Goal: Task Accomplishment & Management: Manage account settings

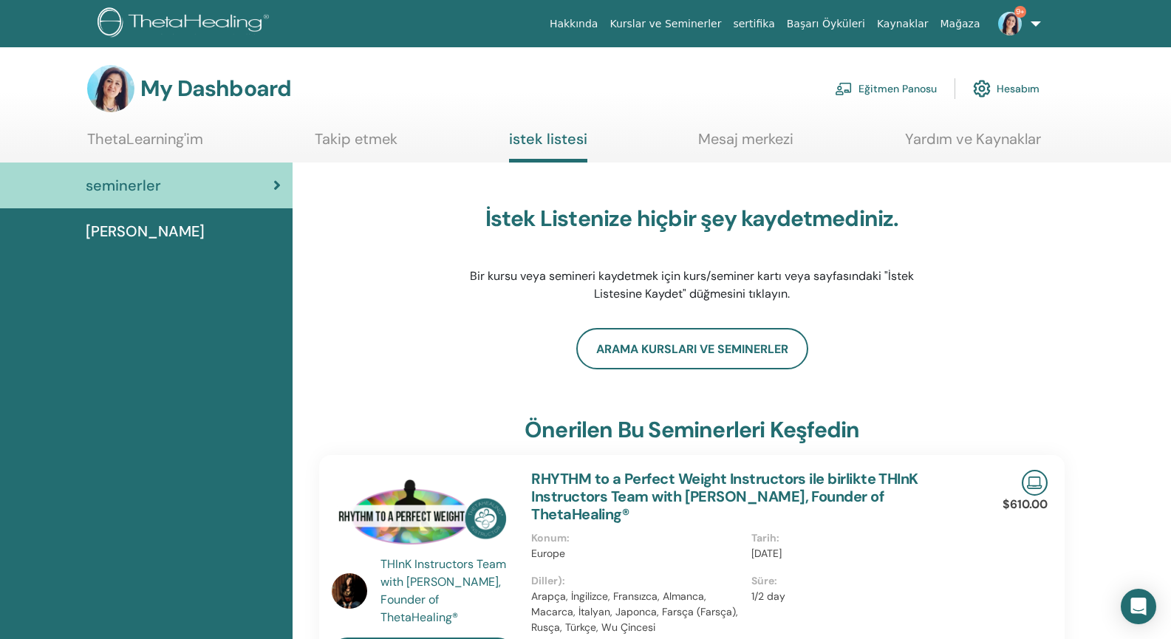
click at [458, 86] on link "Eğitmen Panosu" at bounding box center [886, 88] width 102 height 33
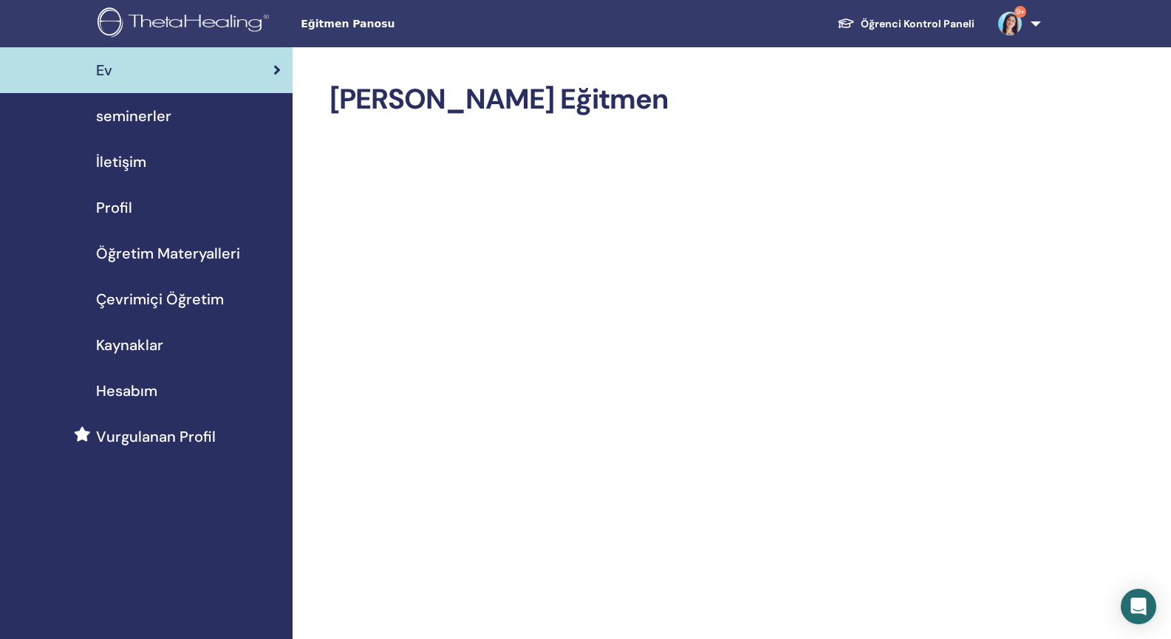
click at [123, 113] on span "seminerler" at bounding box center [133, 116] width 75 height 22
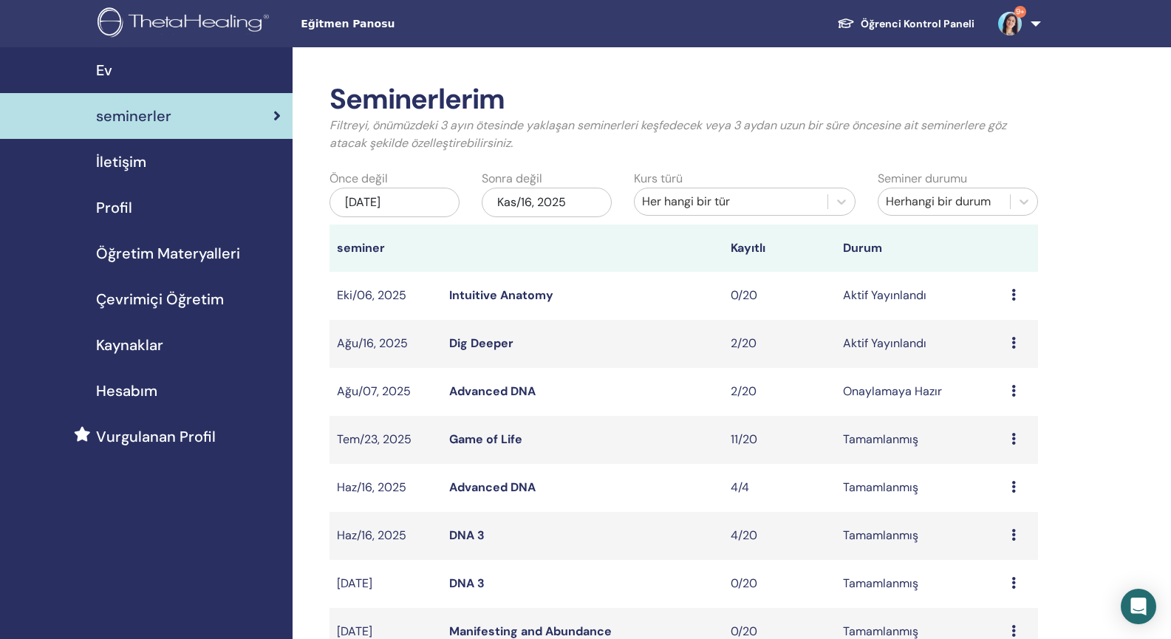
click at [482, 346] on link "Dig Deeper" at bounding box center [481, 343] width 64 height 16
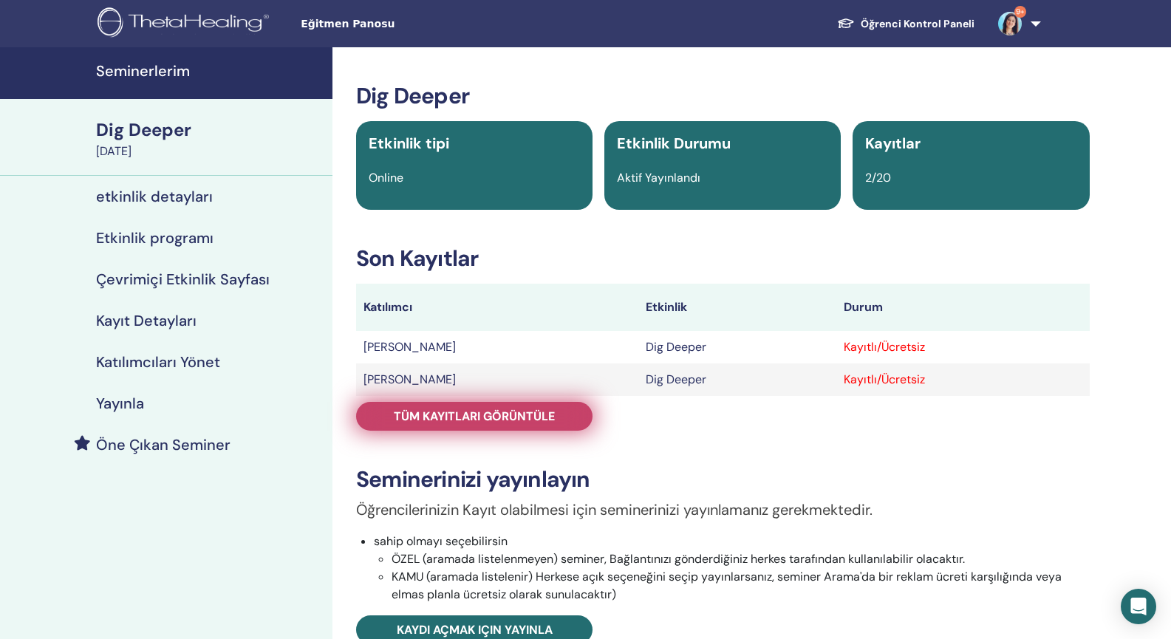
click at [466, 422] on span "Tüm kayıtları görüntüle" at bounding box center [474, 417] width 161 height 16
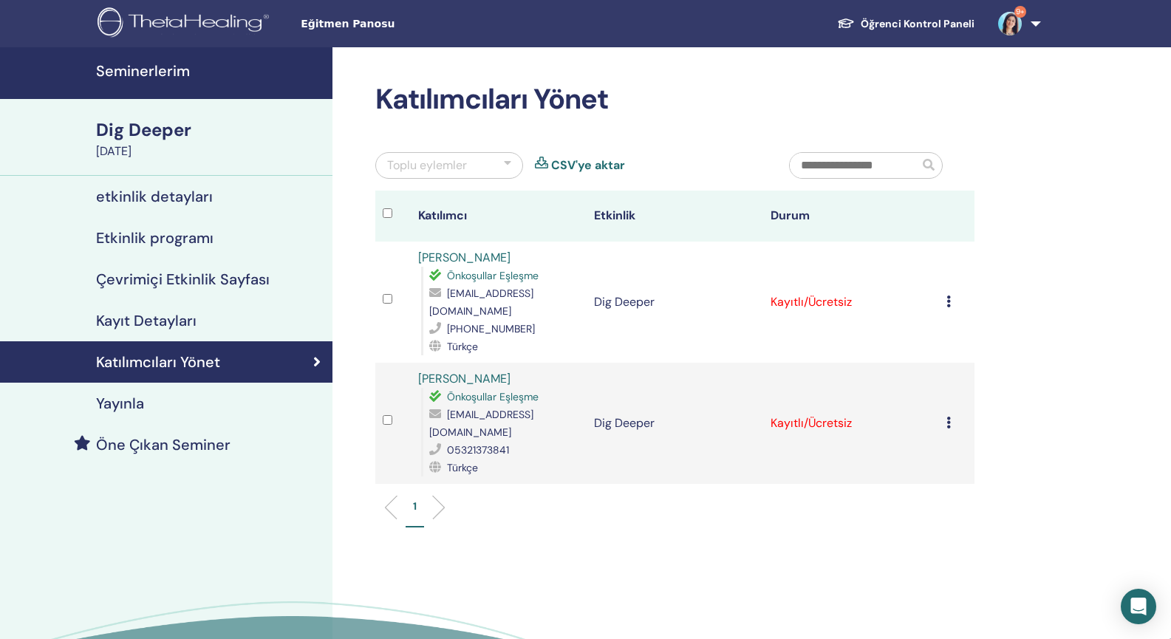
click at [946, 295] on icon at bounding box center [948, 301] width 4 height 12
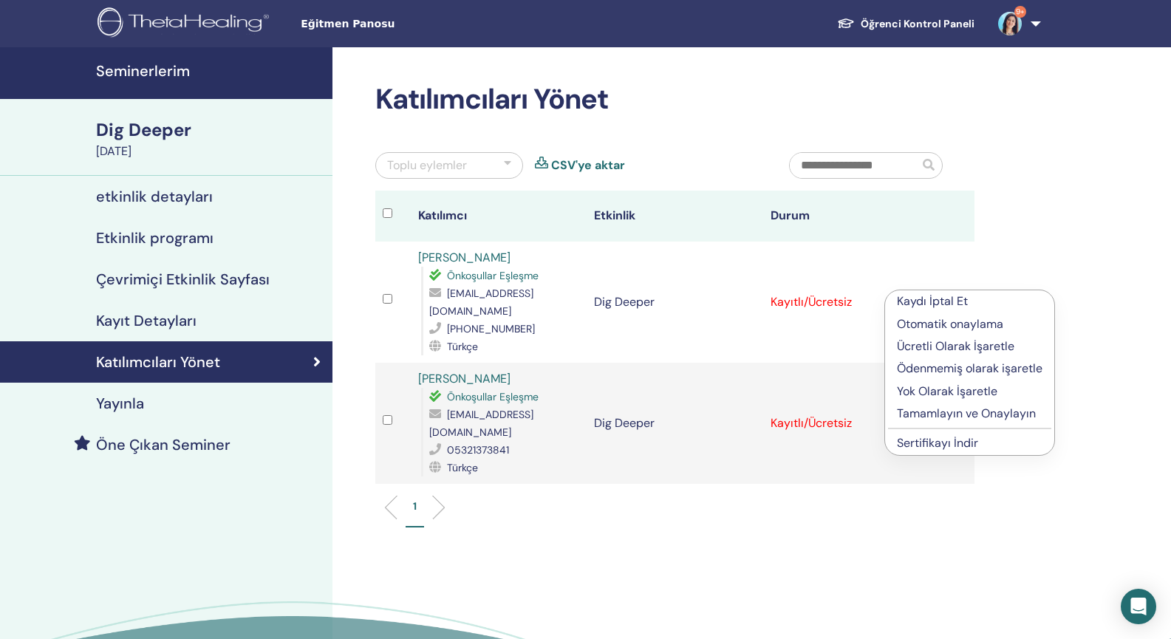
click at [920, 344] on p "Ücretli Olarak İşaretle" at bounding box center [970, 347] width 146 height 18
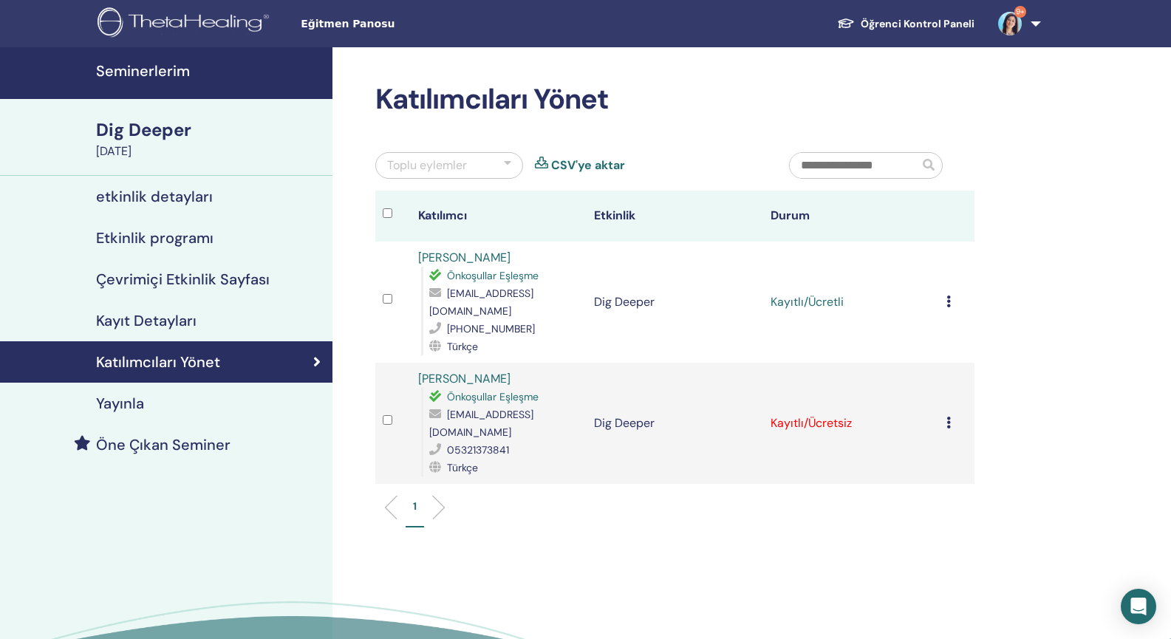
click at [946, 395] on td "Kaydı İptal Et Otomatik onaylama Ücretli Olarak İşaretle Ödenmemiş olarak işare…" at bounding box center [956, 423] width 35 height 121
click at [949, 417] on icon at bounding box center [948, 423] width 4 height 12
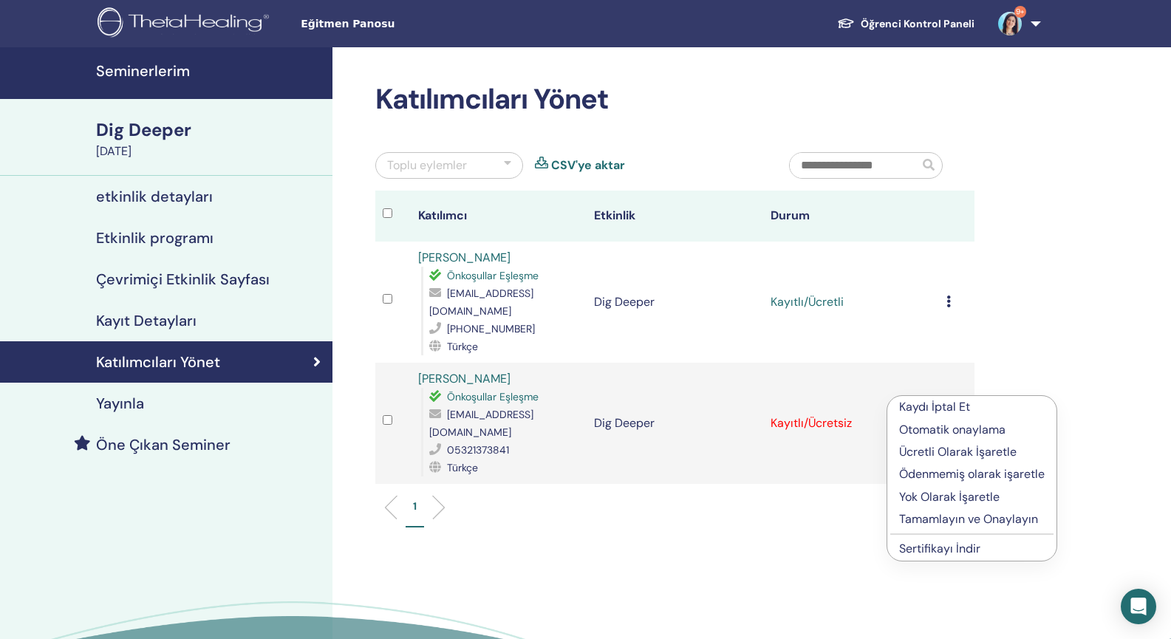
click at [928, 451] on p "Ücretli Olarak İşaretle" at bounding box center [972, 452] width 146 height 18
